Goal: Communication & Community: Answer question/provide support

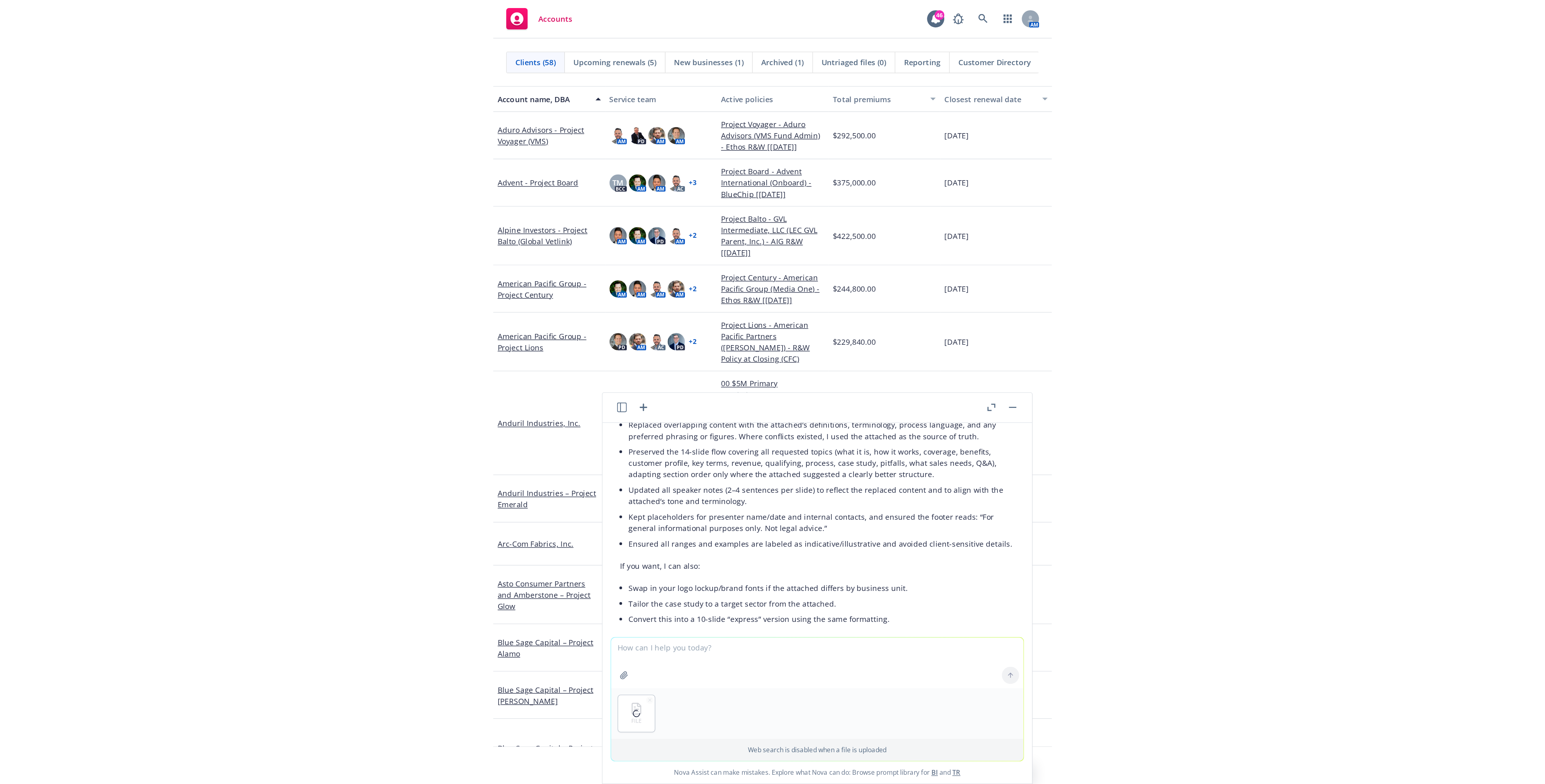
scroll to position [592, 0]
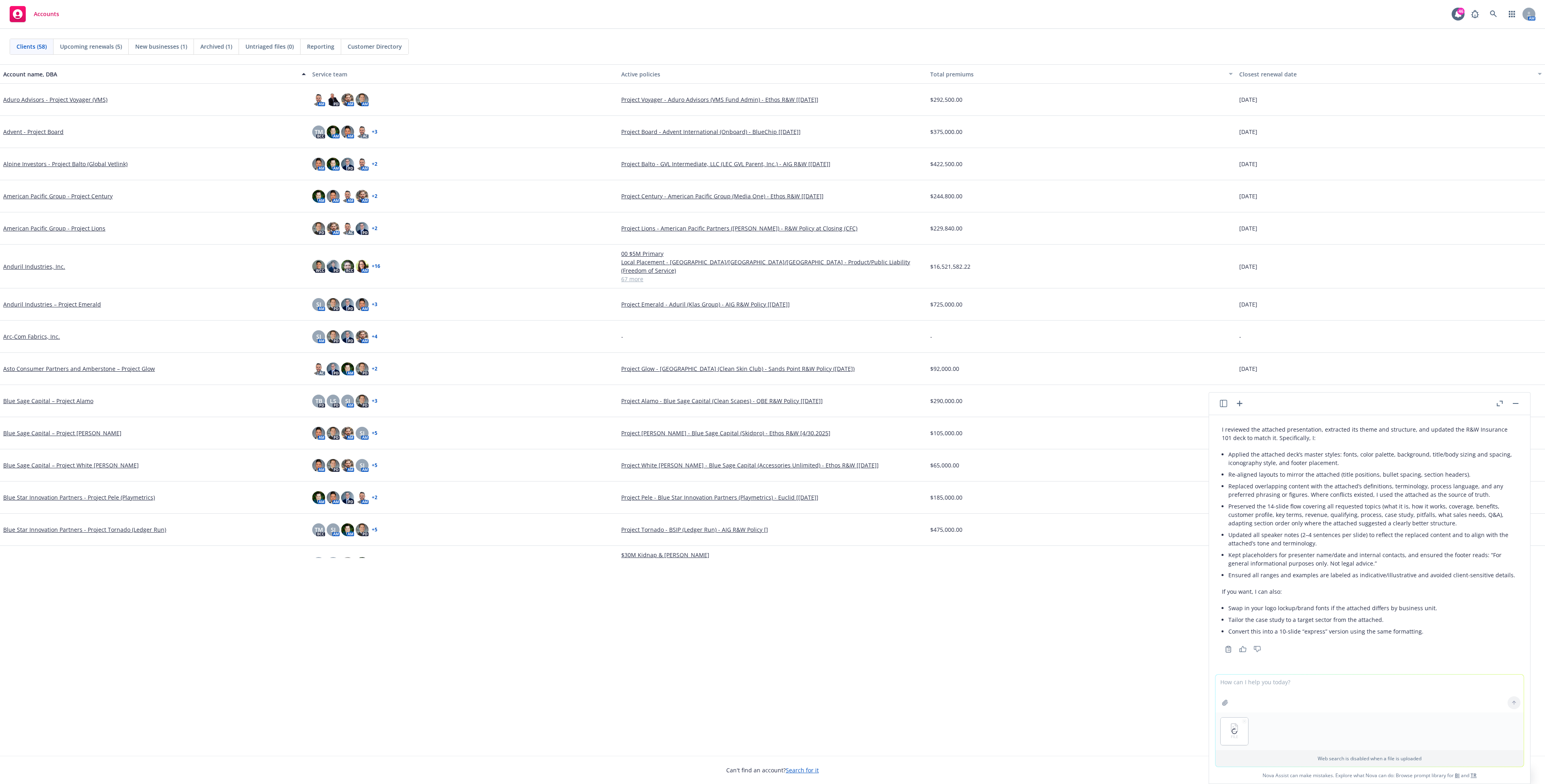
click at [417, 585] on textarea at bounding box center [1369, 693] width 308 height 38
type textarea "draft several bullets for the key takeaways slide that focuses on R&W being an …"
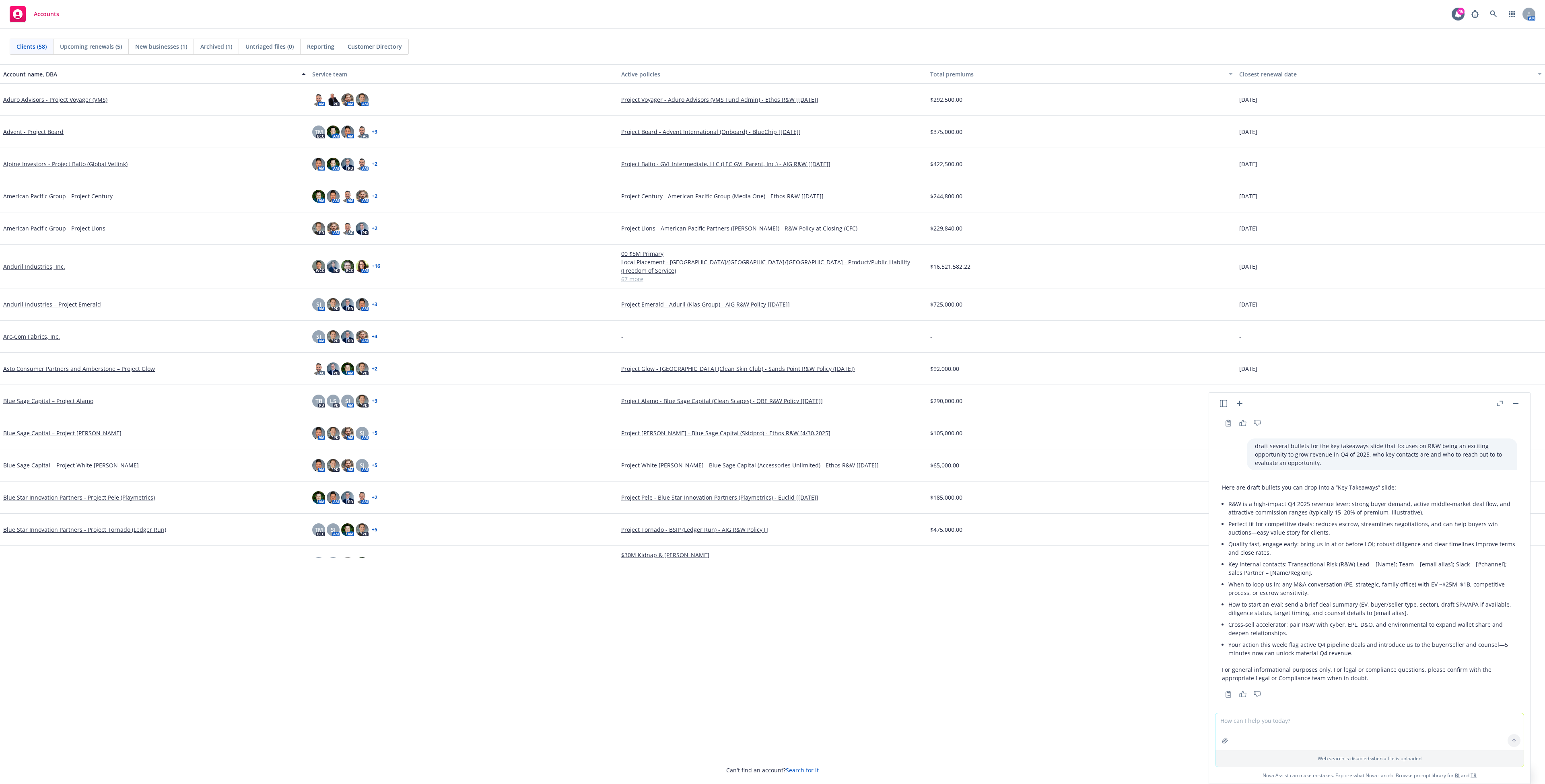
scroll to position [825, 0]
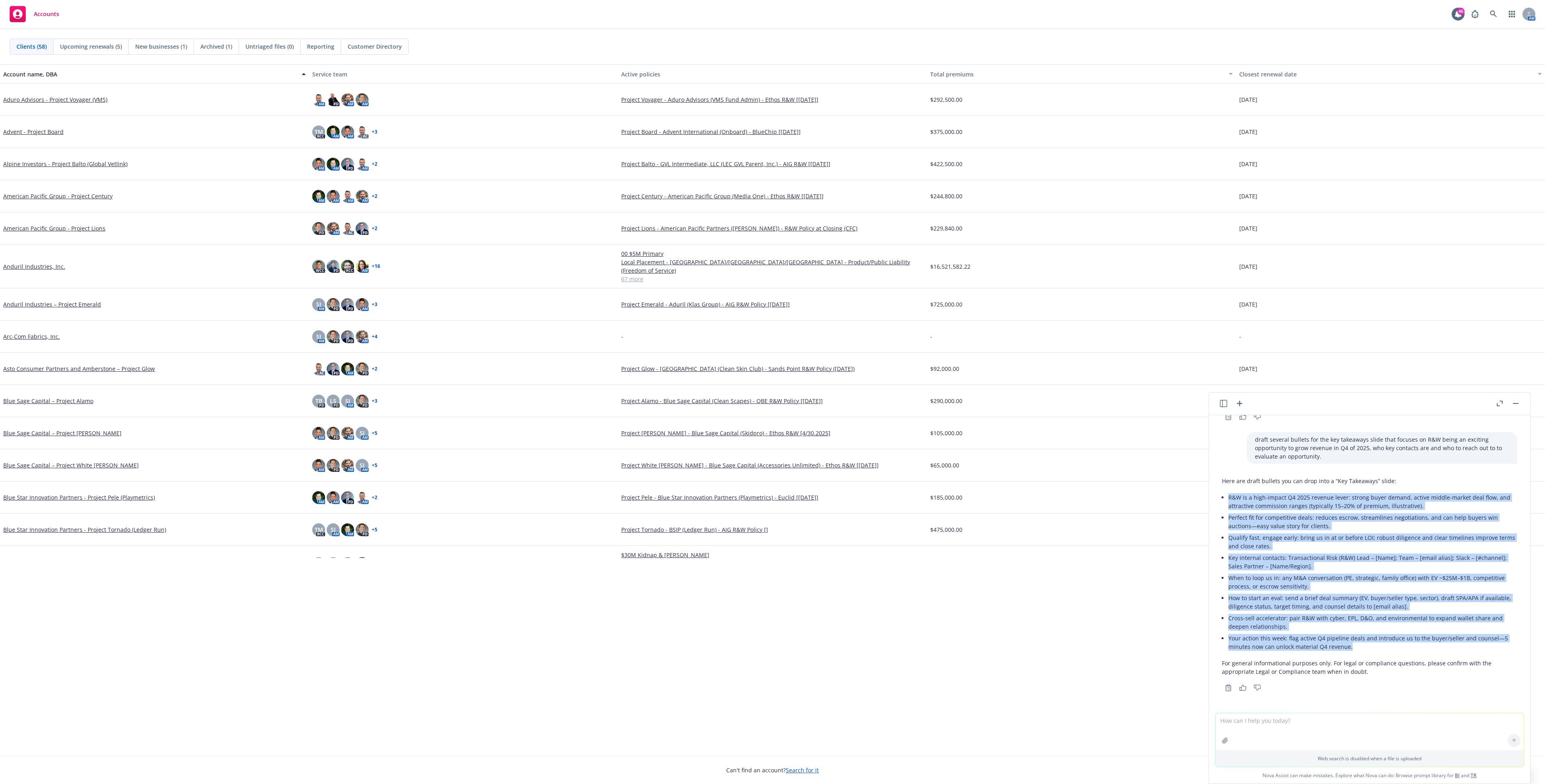
drag, startPoint x: 1230, startPoint y: 497, endPoint x: 1357, endPoint y: 643, distance: 193.5
click at [417, 585] on ul "R&W is a high-impact Q4 2025 revenue lever: strong buyer demand, active middle-…" at bounding box center [1372, 572] width 289 height 161
copy ul "L&I do s amet-consec A3 4757 elitsed doeiu: tempor incid utlabo, etdolo magnaa-…"
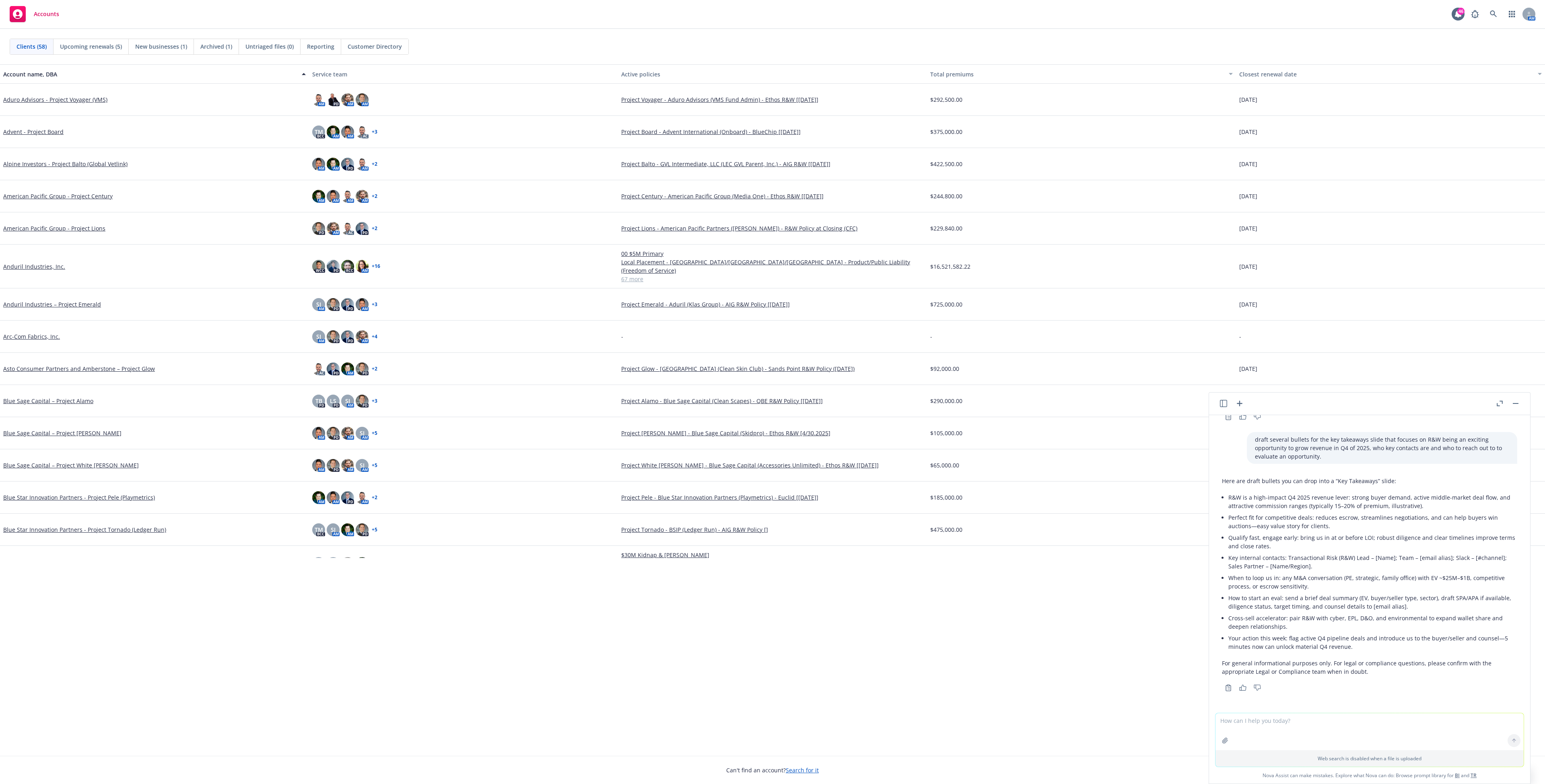
click at [417, 585] on div "Here are draft bullets you can drop into a “Key Takeaways” slide: R&W is a high…" at bounding box center [1370, 576] width 296 height 205
drag, startPoint x: 1273, startPoint y: 616, endPoint x: 1356, endPoint y: 641, distance: 86.7
click at [417, 585] on ul "R&W is a high-impact Q4 2025 revenue lever: strong buyer demand, active middle-…" at bounding box center [1372, 572] width 289 height 161
click at [417, 585] on div "Here are draft bullets you can drop into a “Key Takeaways” slide: R&W is a high…" at bounding box center [1370, 583] width 296 height 220
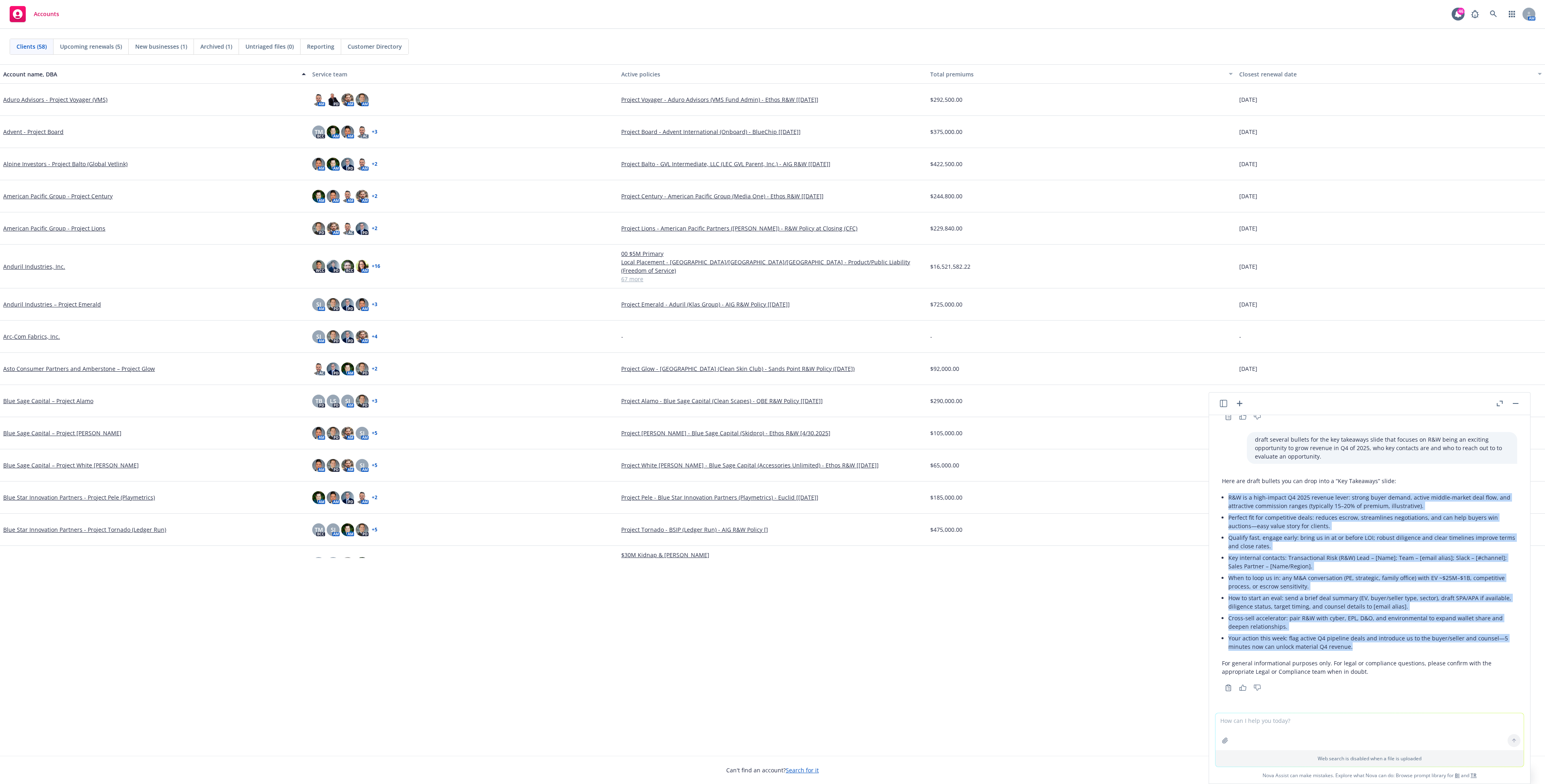
drag, startPoint x: 1355, startPoint y: 649, endPoint x: 1225, endPoint y: 499, distance: 198.5
click at [417, 499] on div "Here are draft bullets you can drop into a “Key Takeaways” slide: R&W is a high…" at bounding box center [1370, 576] width 296 height 205
click at [417, 507] on li "R&W is a high-impact Q4 2025 revenue lever: strong buyer demand, active middle-…" at bounding box center [1372, 501] width 289 height 20
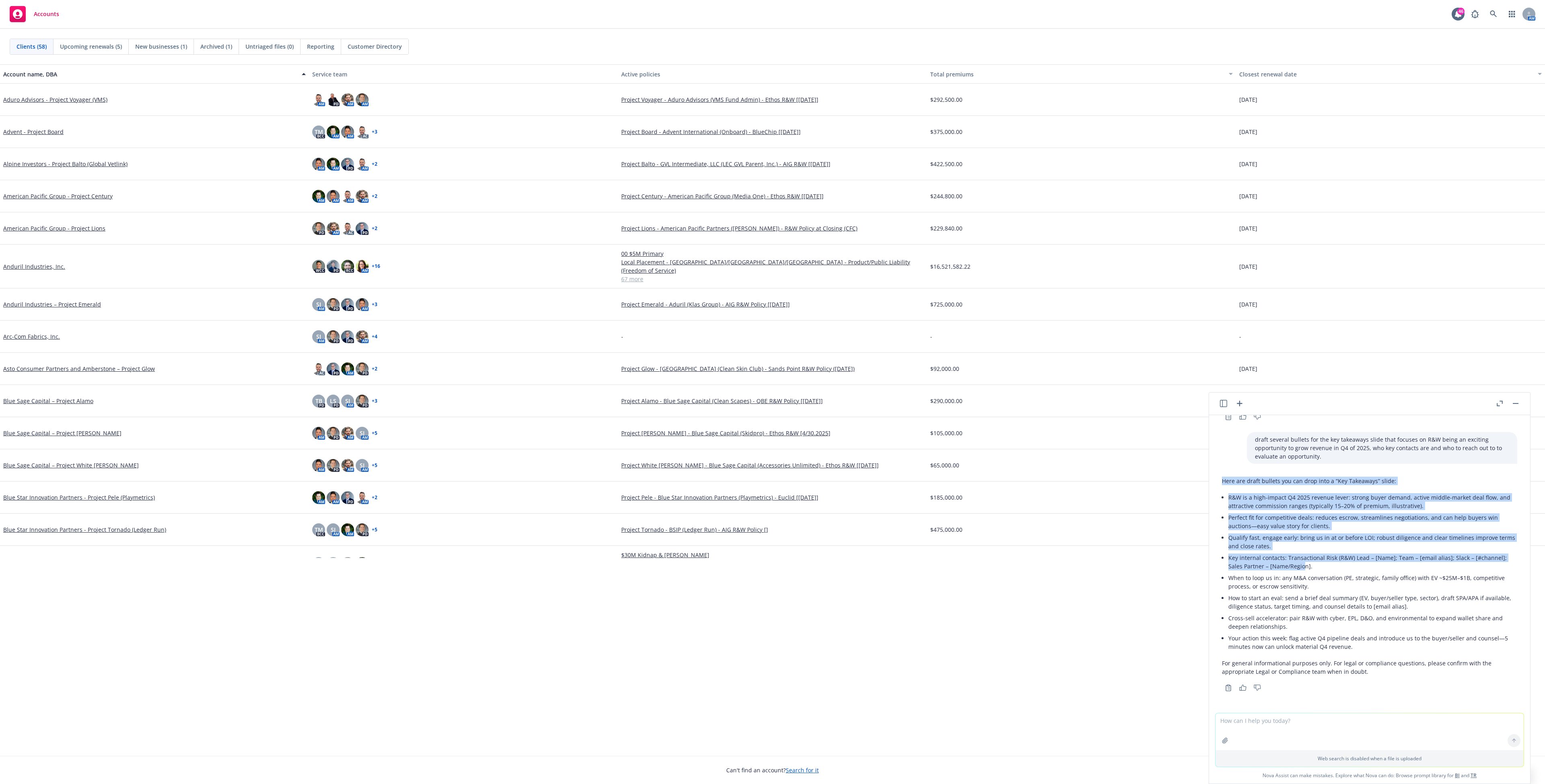
drag, startPoint x: 1224, startPoint y: 479, endPoint x: 1322, endPoint y: 587, distance: 145.8
click at [417, 569] on div "Here are draft bullets you can drop into a “Key Takeaways” slide: R&W is a high…" at bounding box center [1370, 576] width 296 height 205
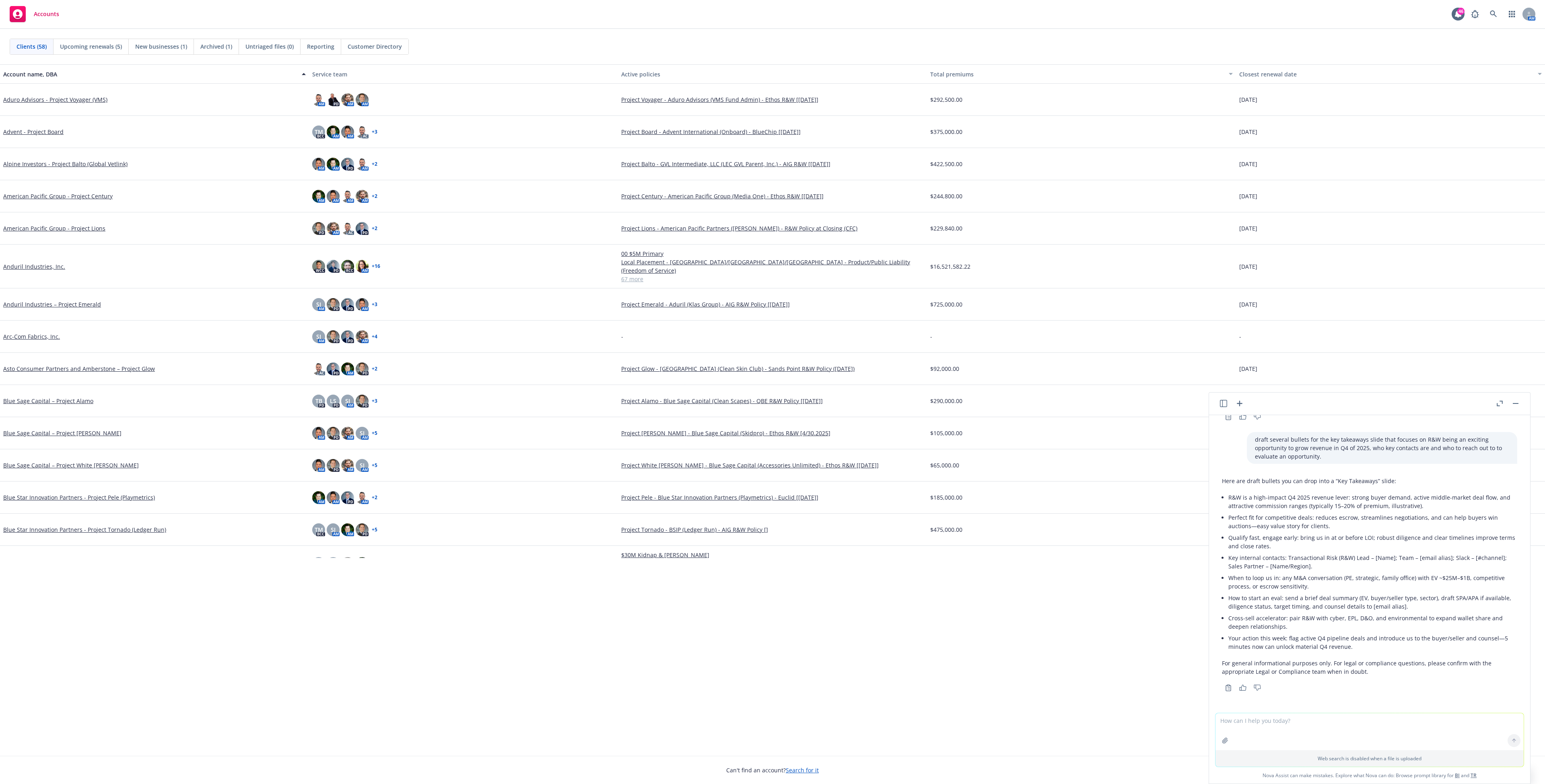
click at [417, 585] on li "How to start an eval: send a brief deal summary (EV, buyer/seller type, sector)…" at bounding box center [1372, 601] width 289 height 20
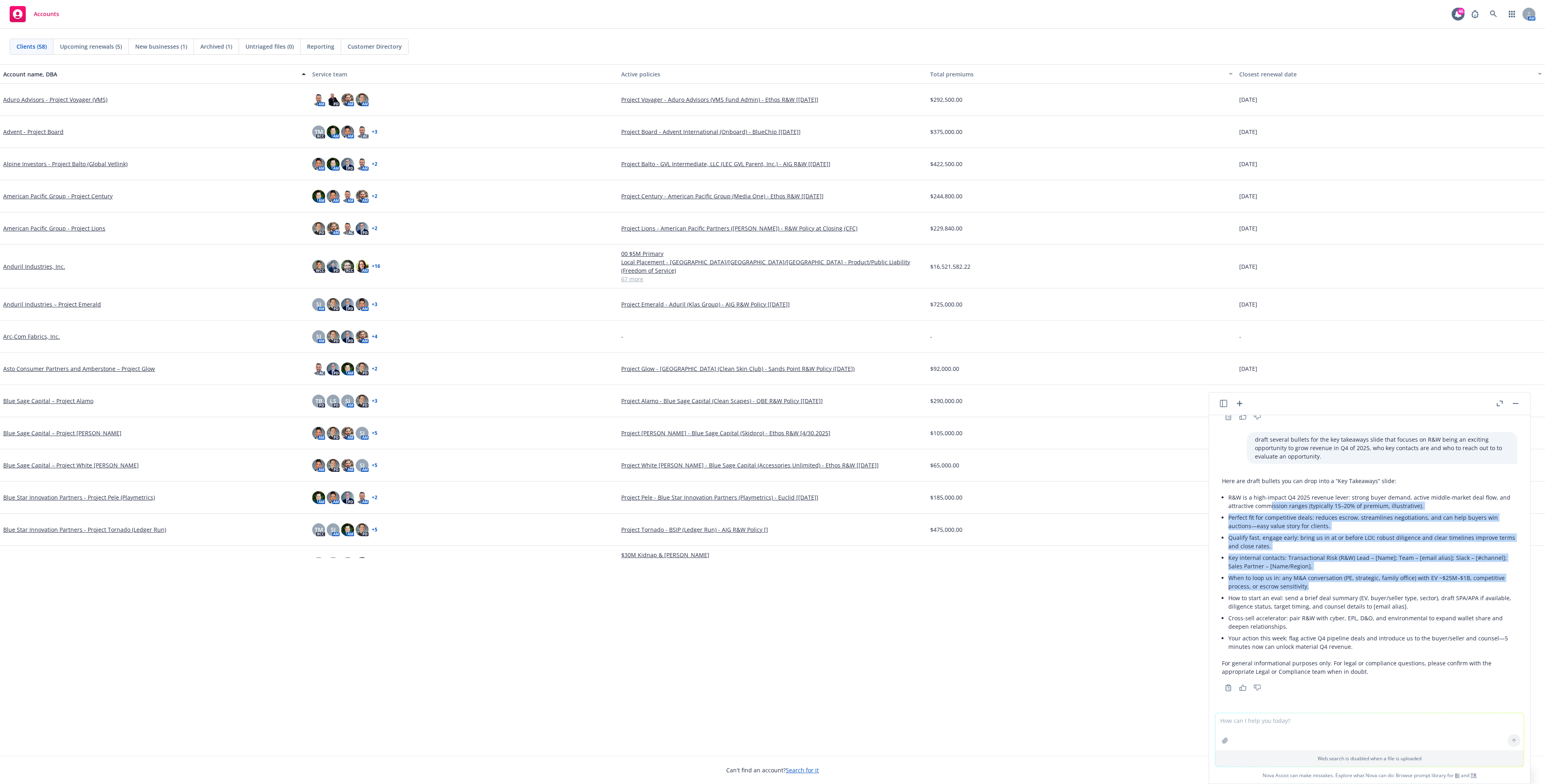
drag, startPoint x: 1268, startPoint y: 507, endPoint x: 1408, endPoint y: 590, distance: 162.8
click at [417, 585] on ul "R&W is a high-impact Q4 2025 revenue lever: strong buyer demand, active middle-…" at bounding box center [1372, 572] width 289 height 161
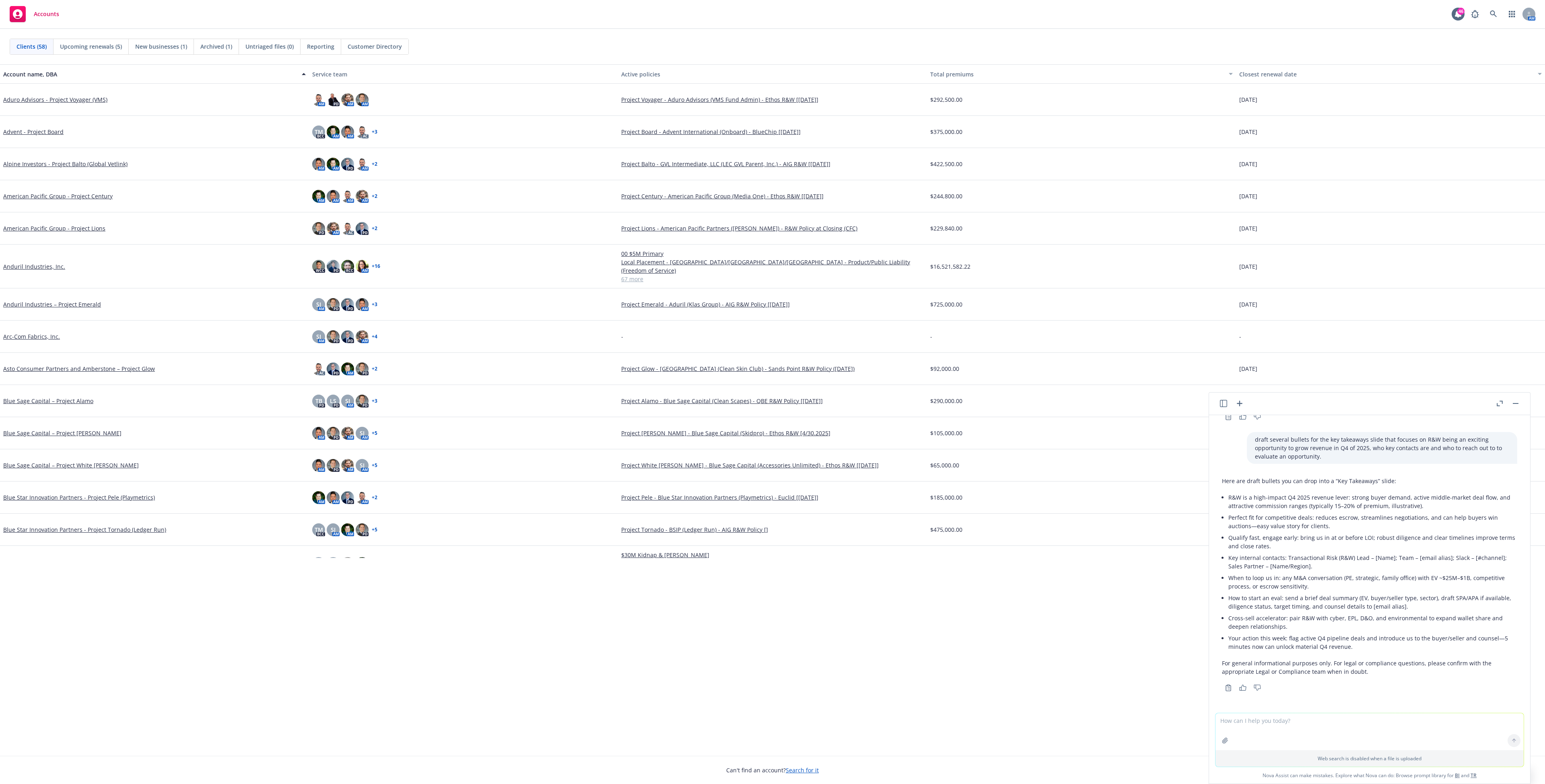
click at [417, 585] on li "Your action this week: flag active Q4 pipeline deals and introduce us to the bu…" at bounding box center [1372, 642] width 289 height 20
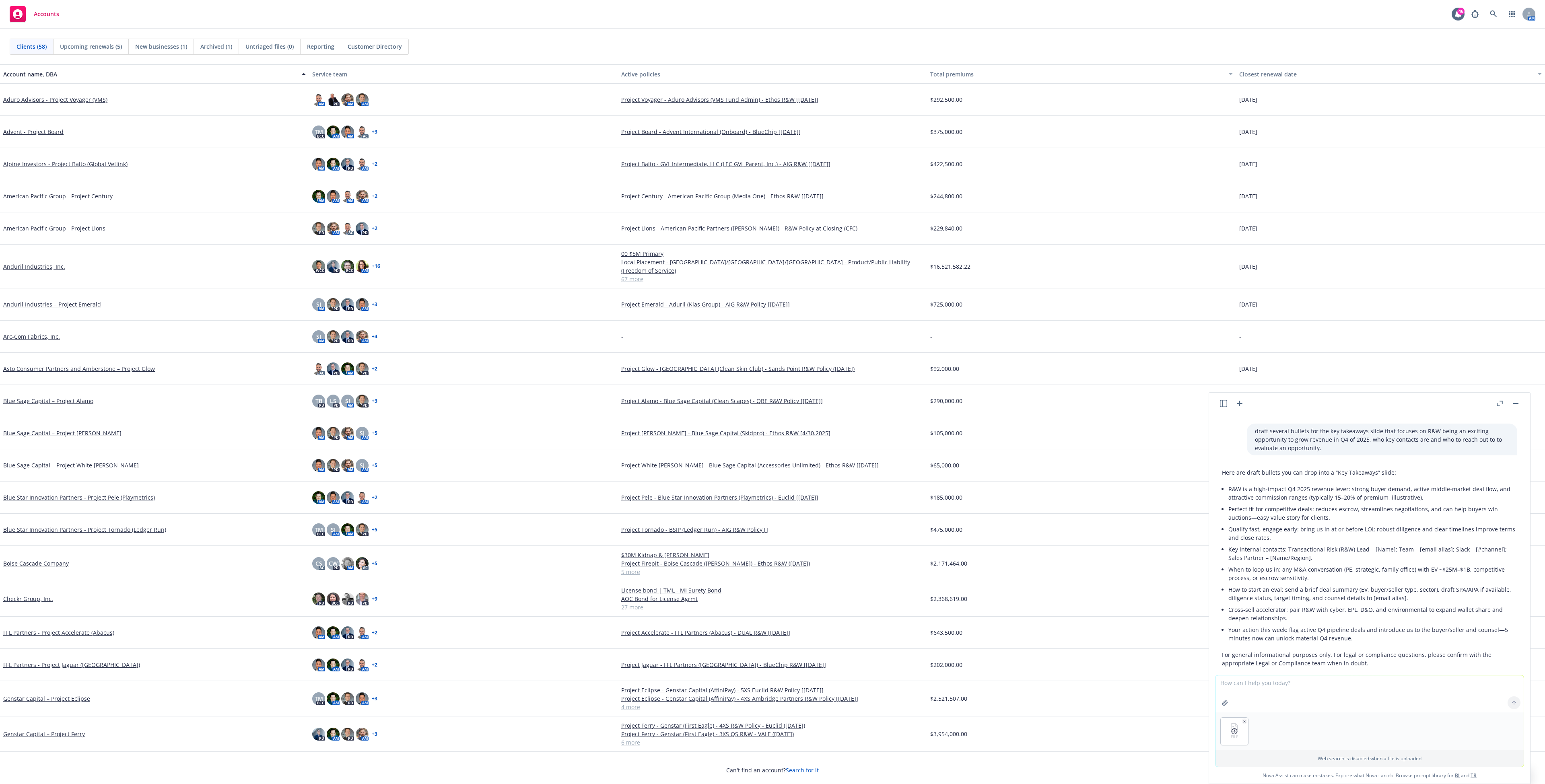
click at [417, 585] on icon "button" at bounding box center [1244, 721] width 4 height 4
drag, startPoint x: 1307, startPoint y: 455, endPoint x: 1234, endPoint y: 437, distance: 75.2
click at [417, 437] on div "draft several bullets for the key takeaways slide that focuses on R&W being an …" at bounding box center [1381, 439] width 270 height 32
copy p "draft several bullets for the key takeaways slide that focuses on R&W being an …"
click at [417, 585] on textarea at bounding box center [1369, 693] width 308 height 37
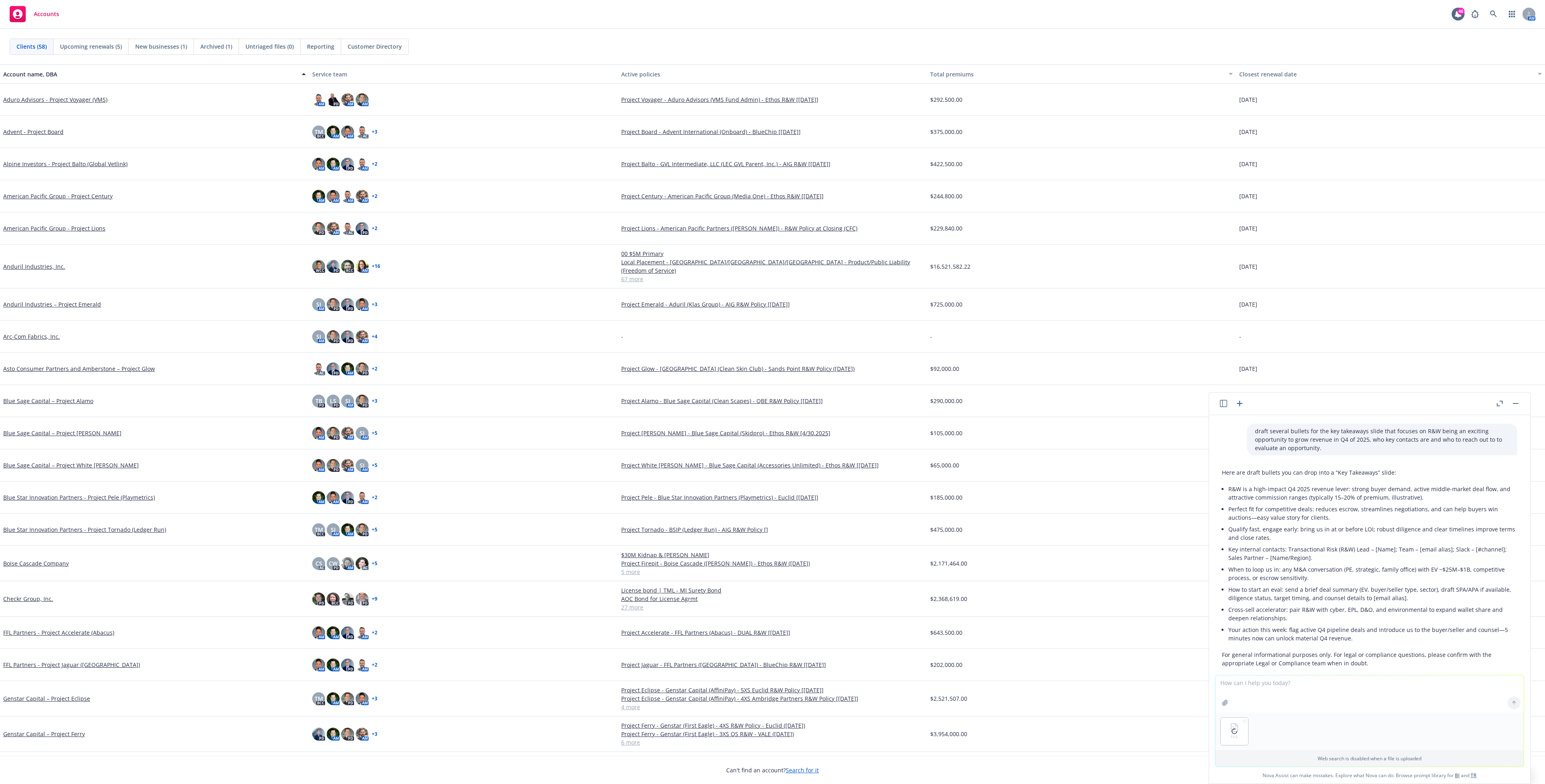
paste textarea "draft several bullets for the key takeaways slide that focuses on R&W being an …"
click at [417, 585] on textarea "draft several bullets for the key takeaways slide that focuses on R&W being an …" at bounding box center [1369, 693] width 308 height 38
type textarea "review the attached presentation and draft several bullets for the key takeaway…"
click at [417, 585] on button at bounding box center [1514, 703] width 13 height 13
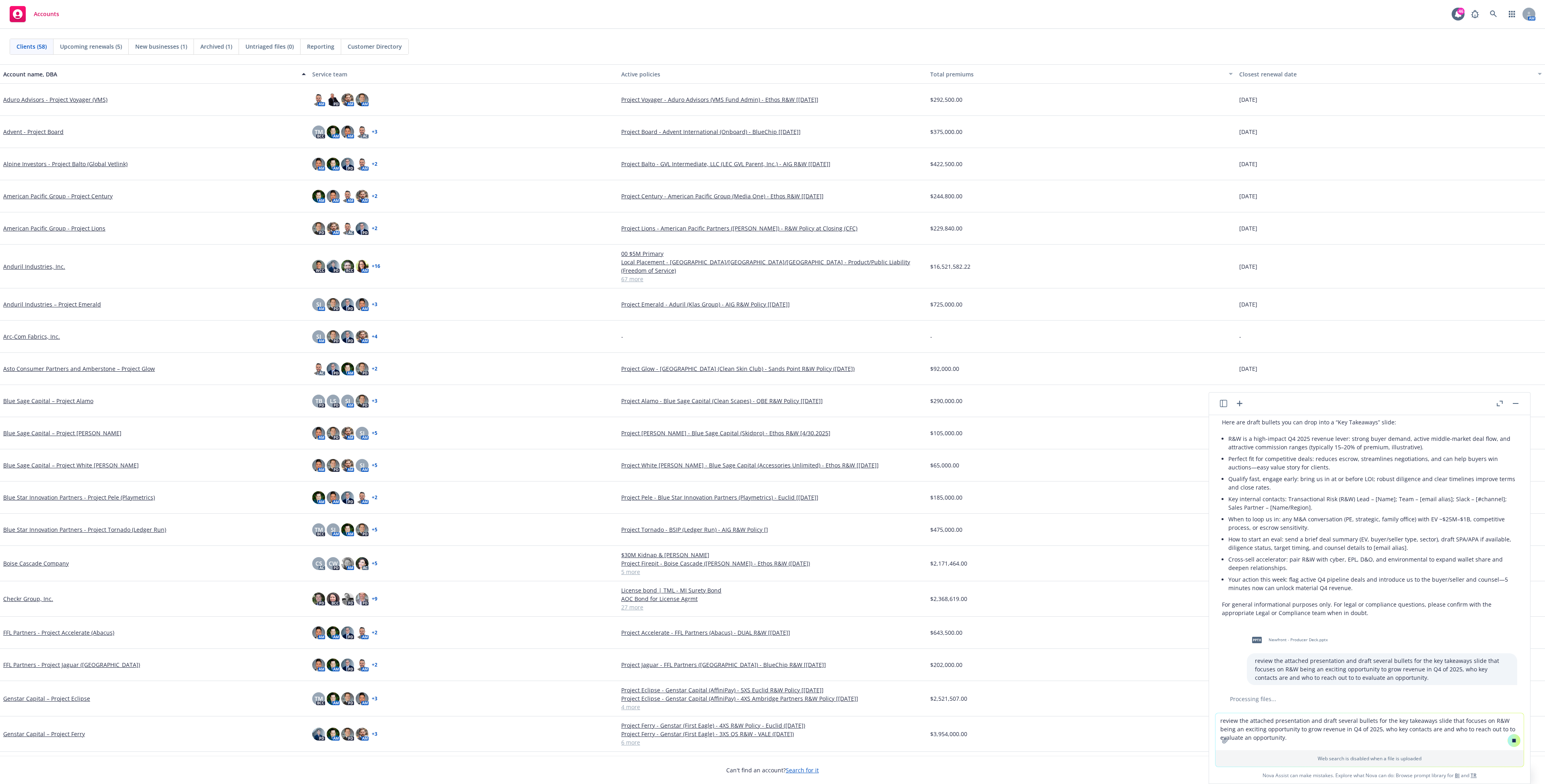
scroll to position [823, 0]
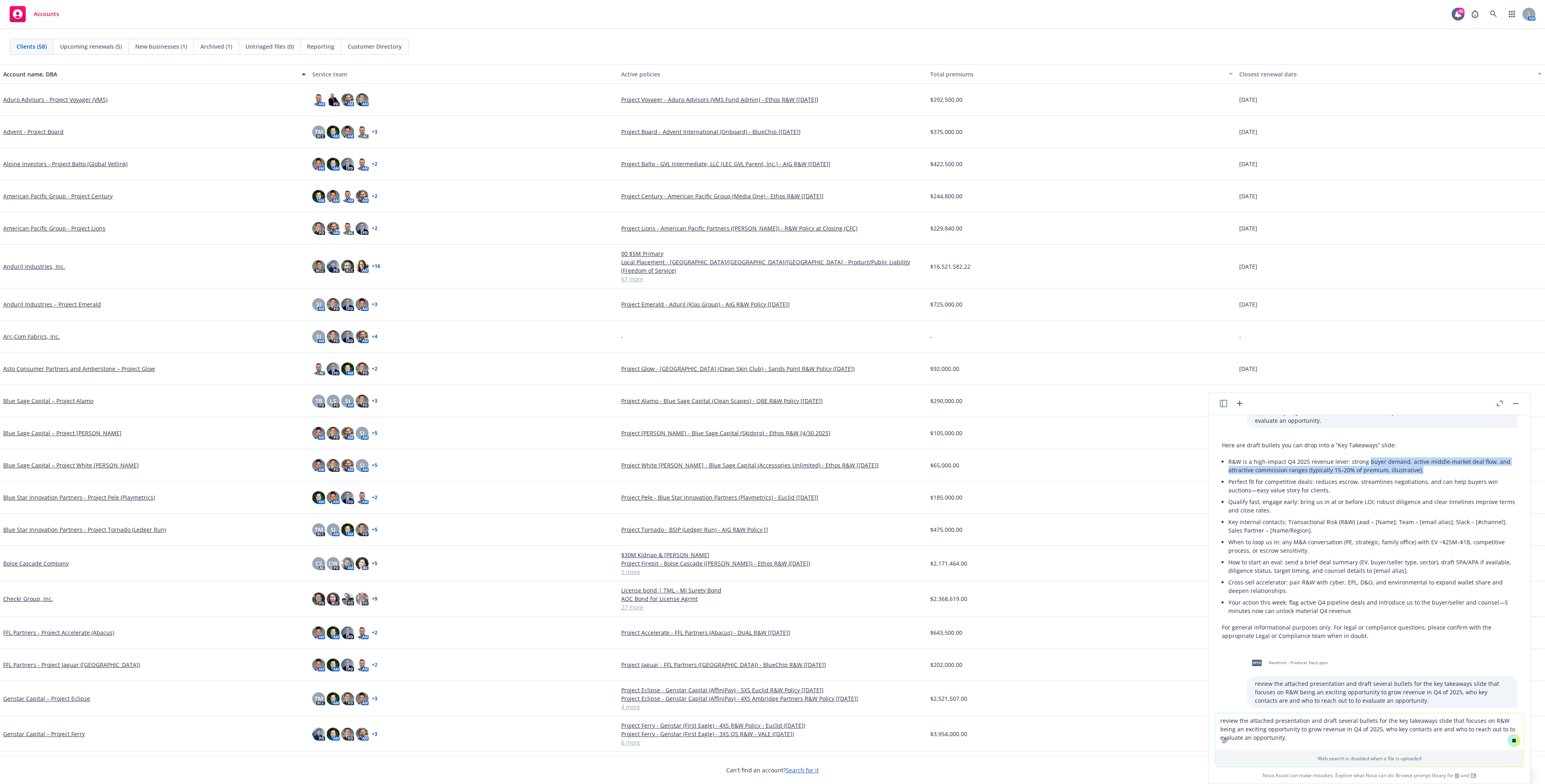
drag, startPoint x: 1375, startPoint y: 470, endPoint x: 1436, endPoint y: 477, distance: 61.4
click at [417, 475] on li "R&W is a high-impact Q4 2025 revenue lever: strong buyer demand, active middle-…" at bounding box center [1372, 465] width 289 height 20
drag, startPoint x: 1302, startPoint y: 476, endPoint x: 1434, endPoint y: 481, distance: 132.1
click at [417, 475] on li "R&W is a high-impact Q4 2025 revenue lever: strong buyer demand, active middle-…" at bounding box center [1372, 465] width 289 height 20
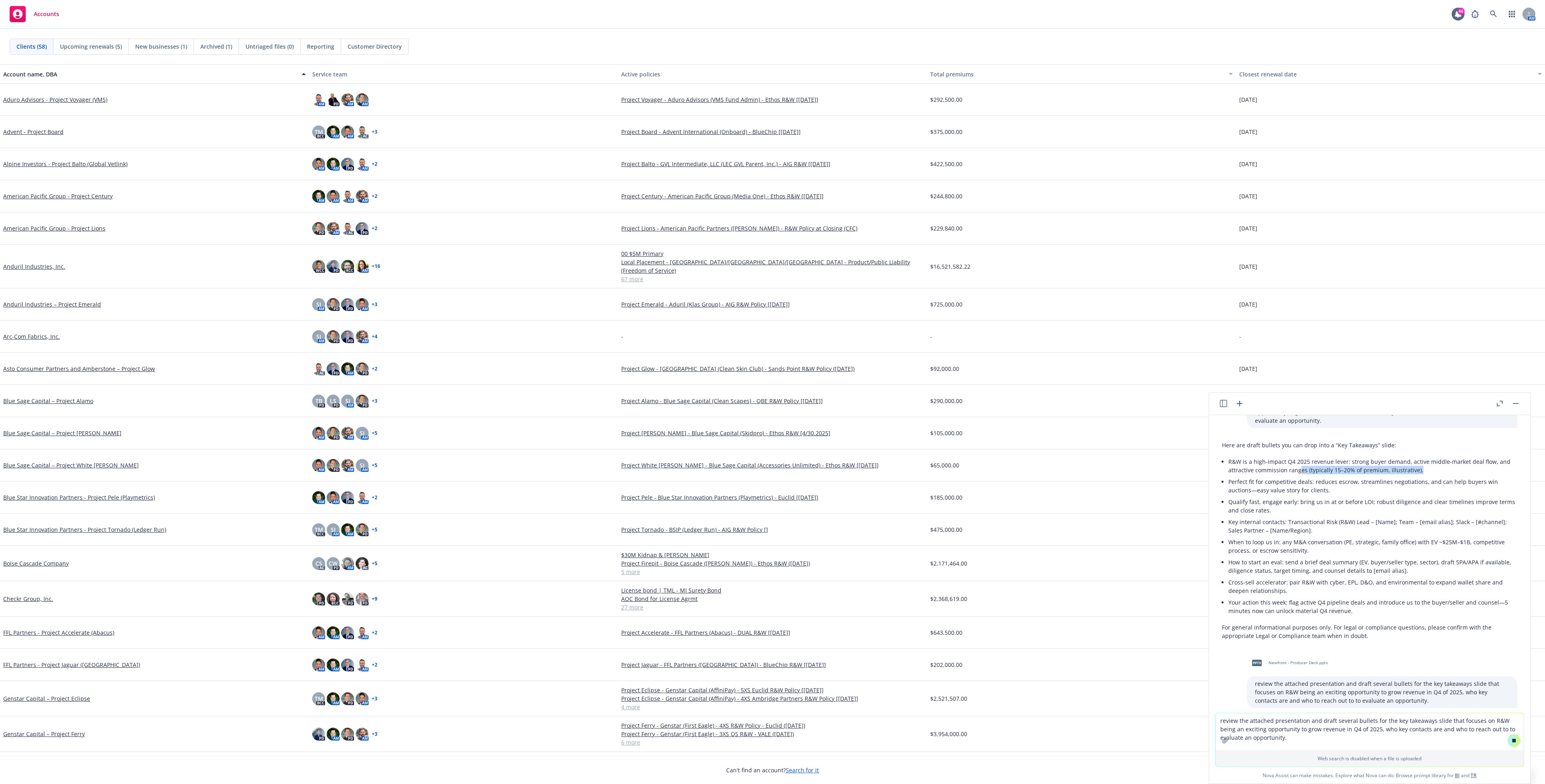
click at [417, 475] on li "R&W is a high-impact Q4 2025 revenue lever: strong buyer demand, active middle-…" at bounding box center [1372, 465] width 289 height 20
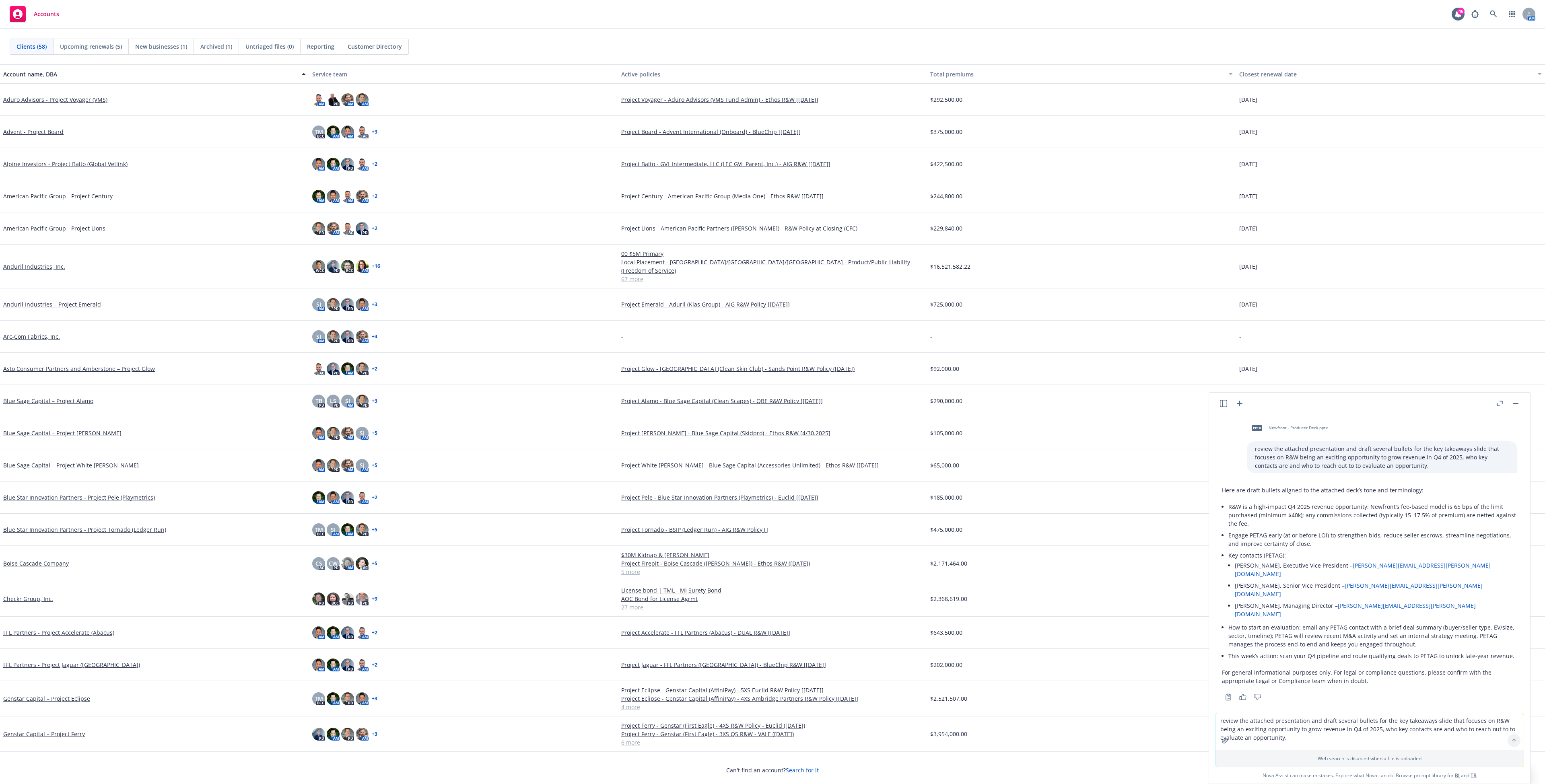
scroll to position [1102, 0]
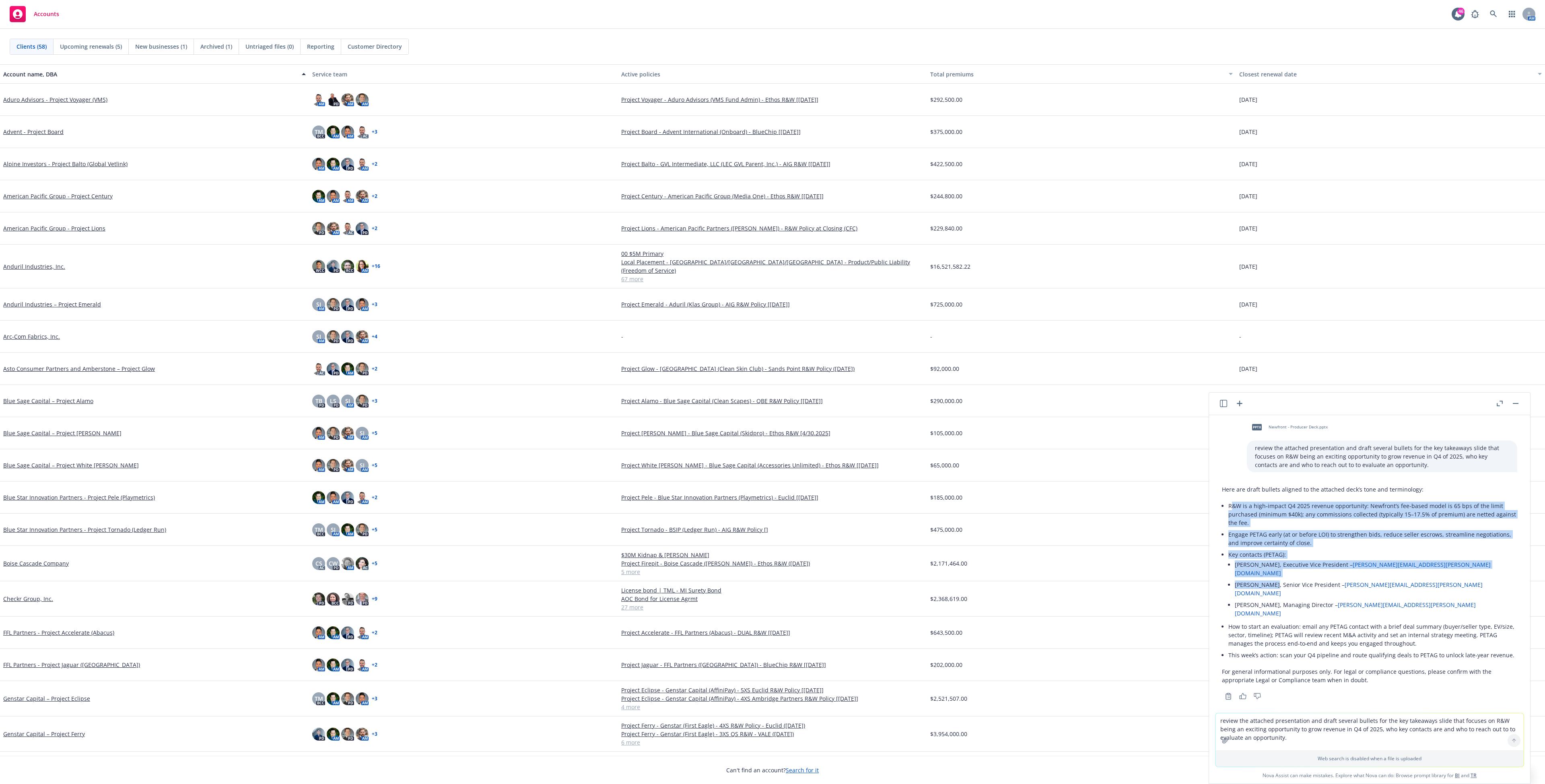
drag, startPoint x: 1231, startPoint y: 514, endPoint x: 1273, endPoint y: 586, distance: 83.4
click at [417, 585] on ul "R&W is a high‑impact Q4 2025 revenue opportunity: Newfront’s fee-based model is…" at bounding box center [1372, 580] width 289 height 161
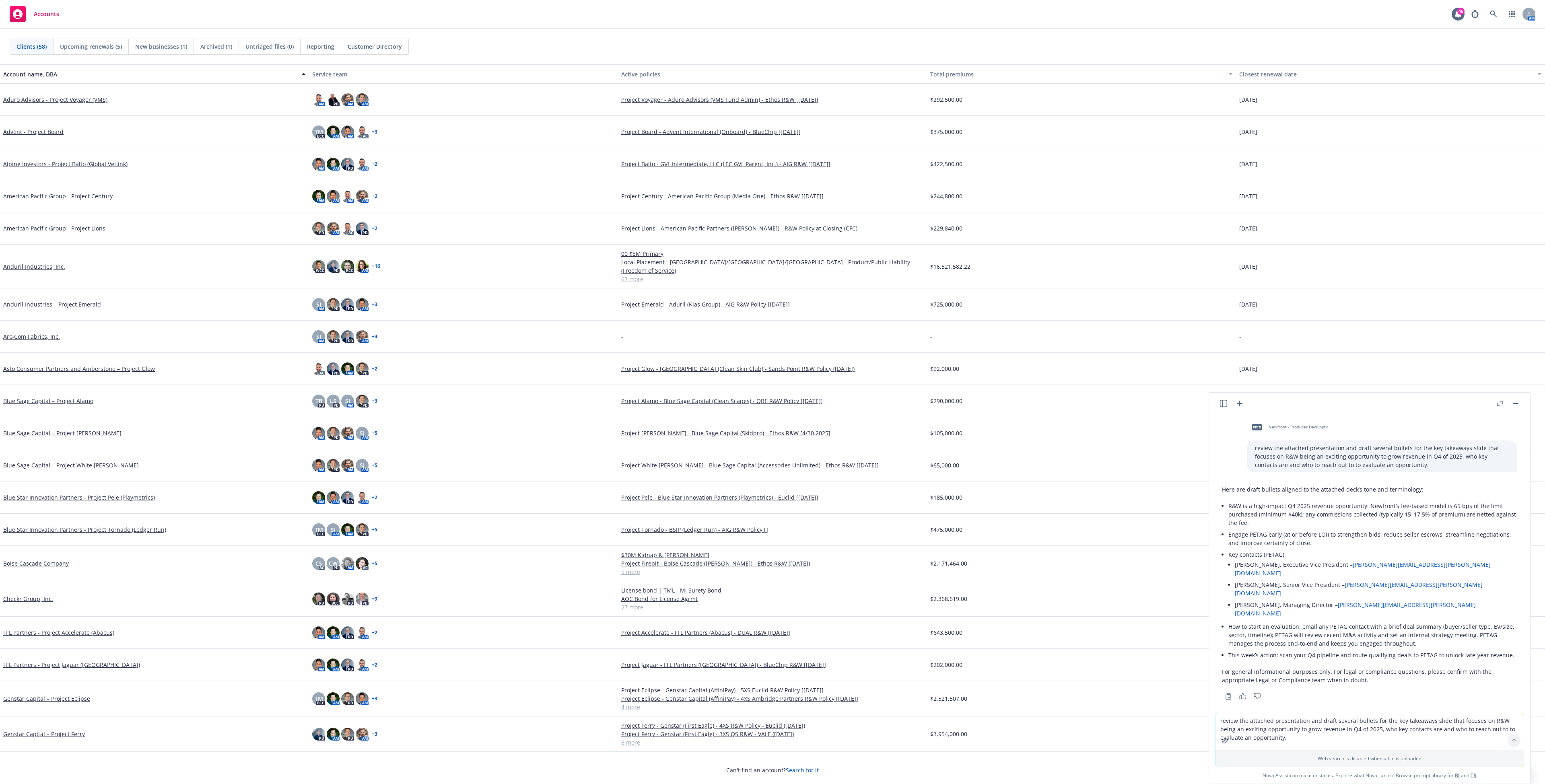
click at [417, 585] on li "This week’s action: scan your Q4 pipeline and route qualifying deals to PETAG t…" at bounding box center [1372, 654] width 289 height 11
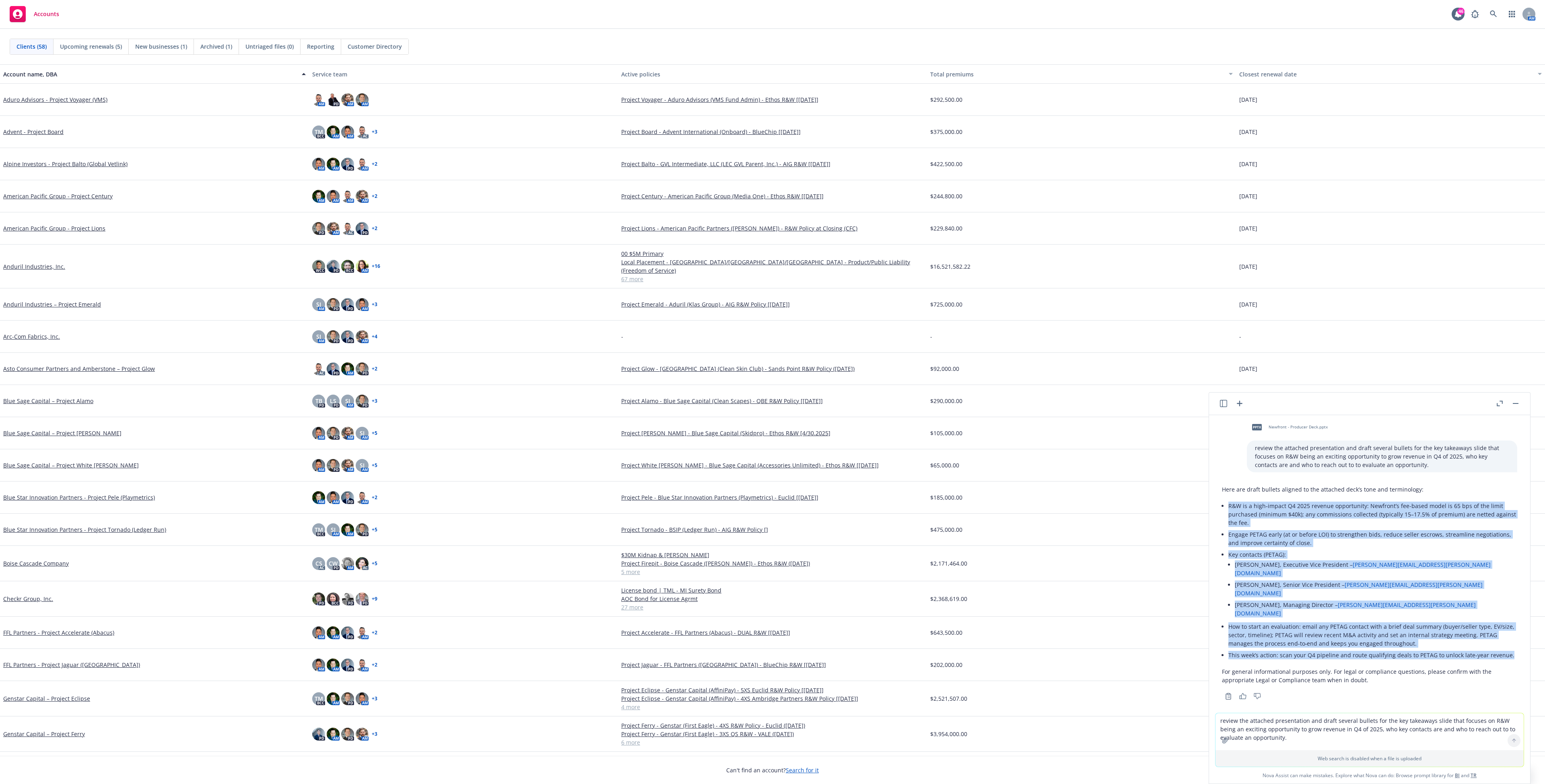
drag, startPoint x: 1256, startPoint y: 653, endPoint x: 1219, endPoint y: 516, distance: 141.9
click at [417, 516] on div "Here are draft bullets aligned to the attached deck’s tone and terminology: R&W…" at bounding box center [1369, 592] width 308 height 220
copy ul "R&W is a high‑impact Q4 2025 revenue opportunity: Newfront’s fee-based model is…"
